Goal: Check status

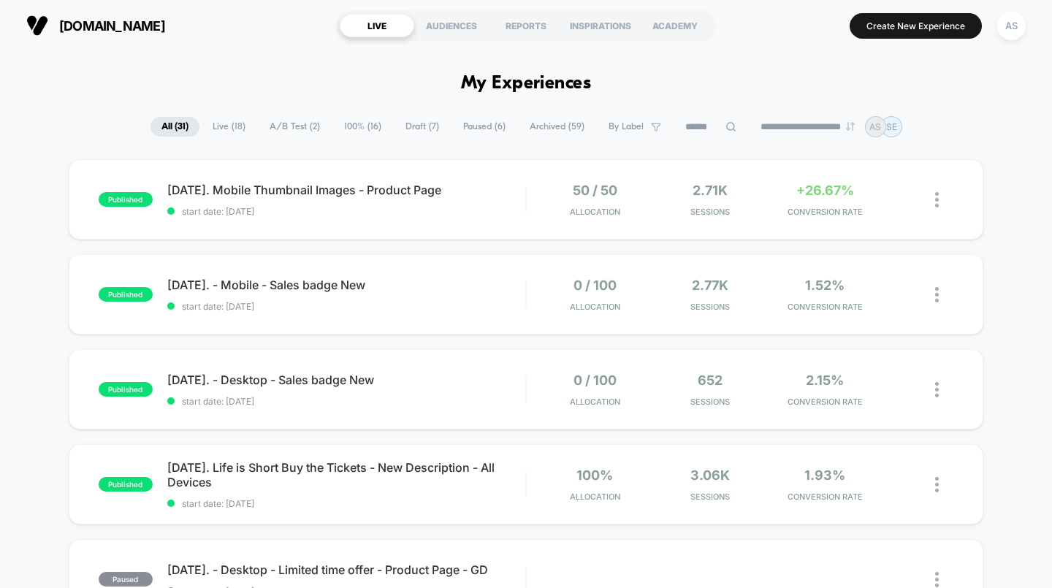
click at [351, 201] on div "[DATE]. Mobile Thumbnail Images - Product Page start date: [DATE]" at bounding box center [346, 200] width 359 height 34
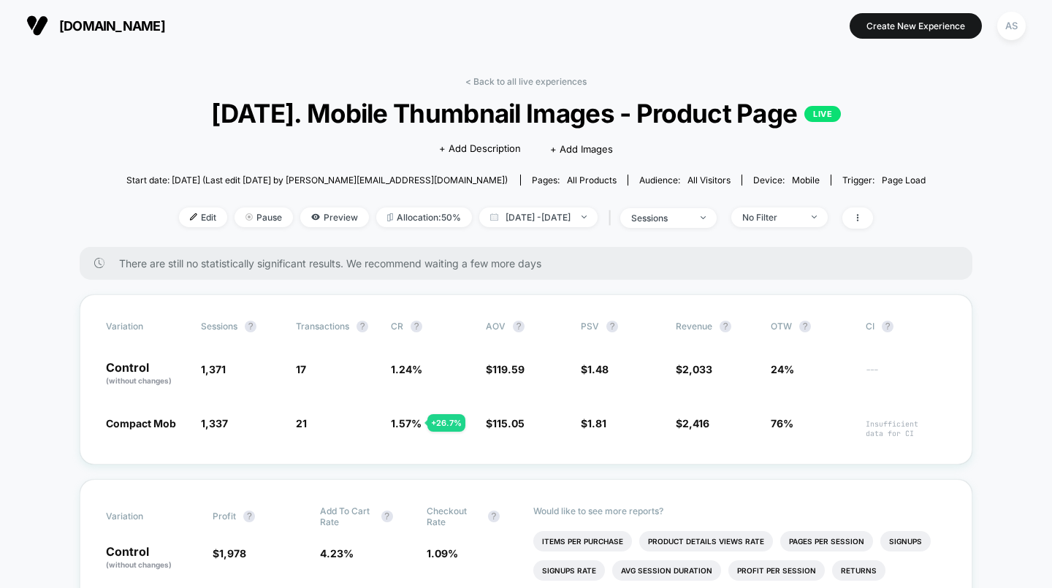
click at [538, 84] on link "< Back to all live experiences" at bounding box center [525, 81] width 121 height 11
